Goal: Task Accomplishment & Management: Manage account settings

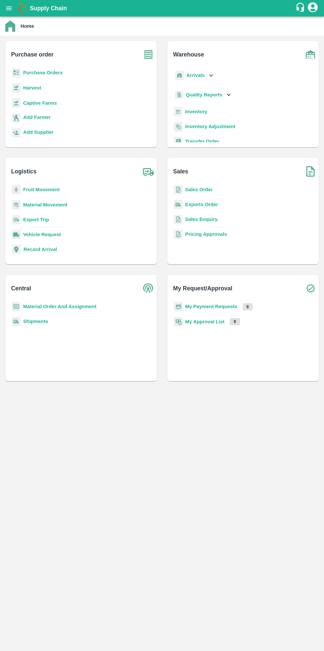
click at [51, 74] on b "Purchase Orders" at bounding box center [43, 72] width 40 height 5
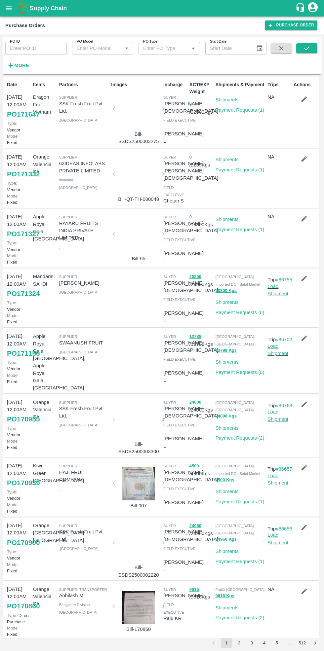
click at [235, 168] on link "Payment Requests ( 1 )" at bounding box center [239, 169] width 49 height 5
